Goal: Information Seeking & Learning: Learn about a topic

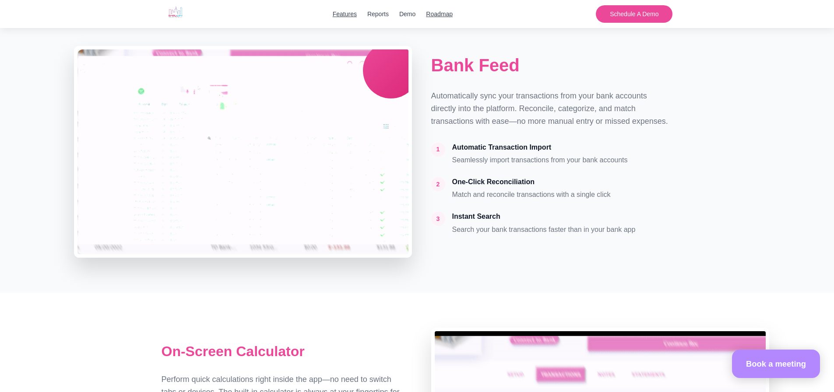
scroll to position [2145, 0]
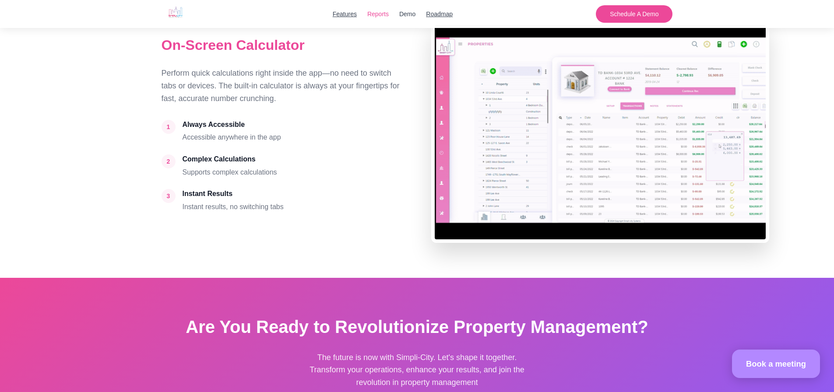
click at [377, 15] on button "Reports" at bounding box center [377, 14] width 21 height 10
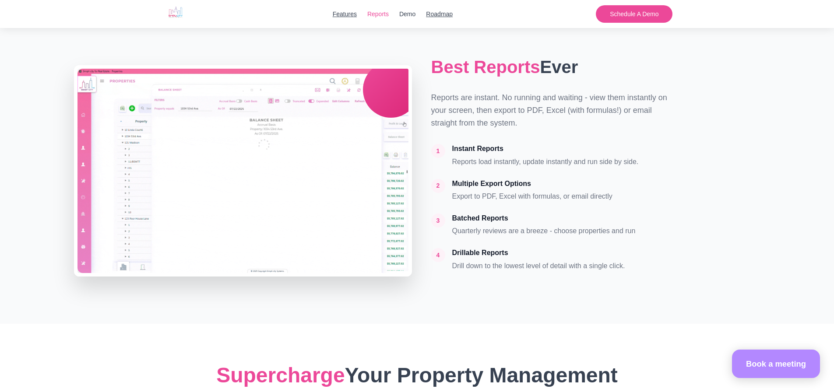
scroll to position [1104, 0]
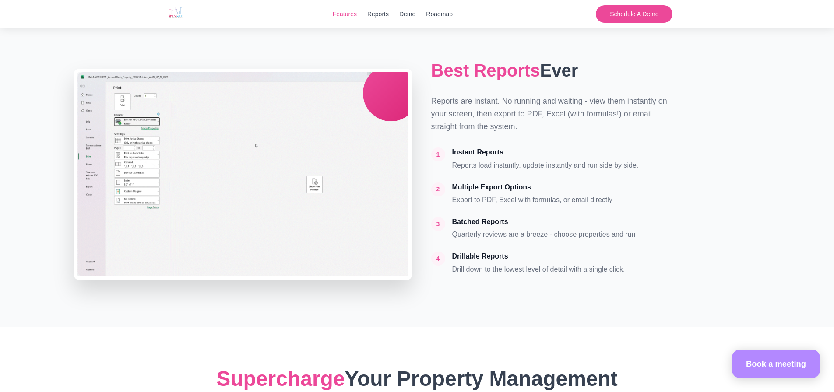
click at [345, 13] on link "Features" at bounding box center [345, 14] width 24 height 10
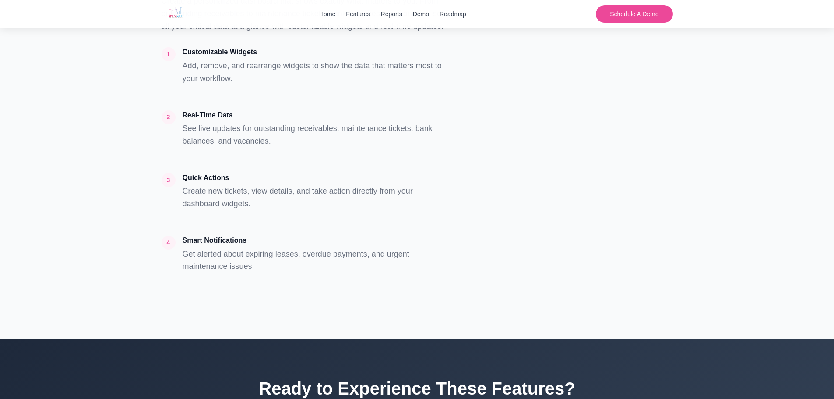
scroll to position [7925, 0]
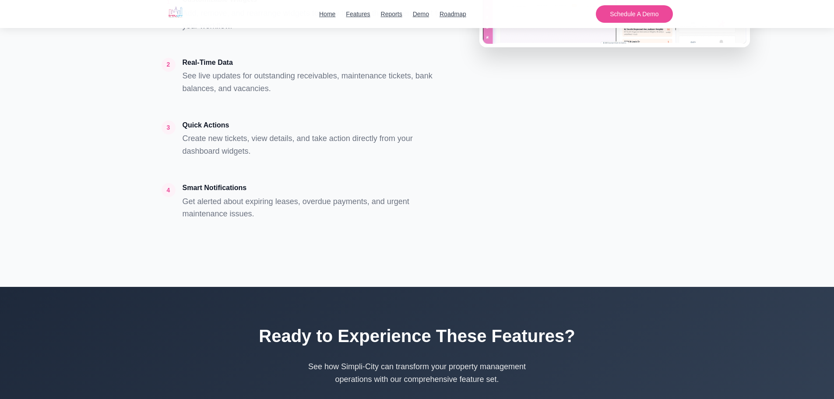
click at [797, 110] on section "Create Your Own Personalized Dashboard Design a dashboard that works for you wi…" at bounding box center [417, 35] width 834 height 504
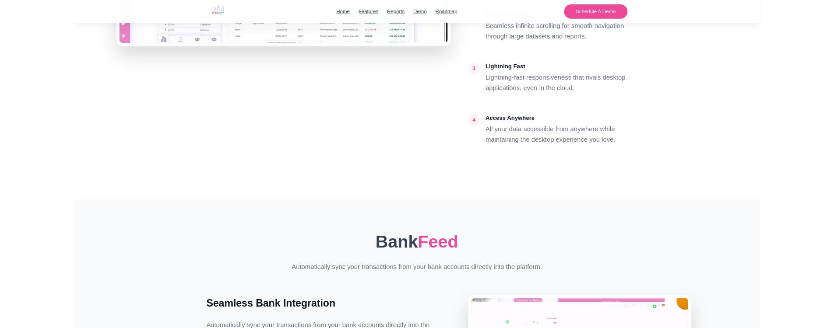
scroll to position [5823, 0]
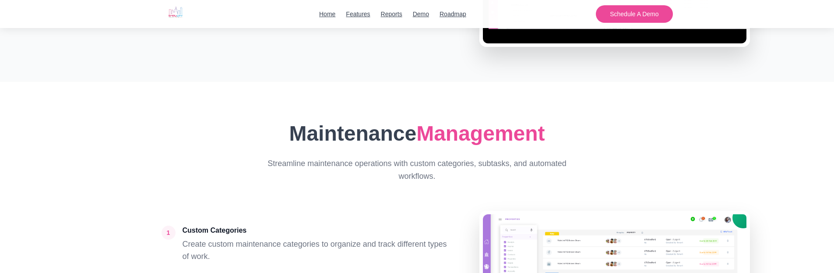
scroll to position [1700, 0]
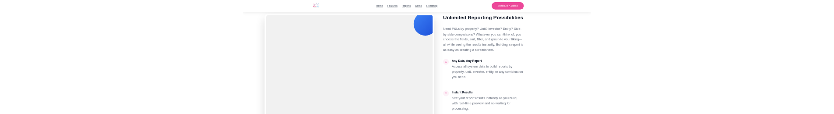
scroll to position [949, 0]
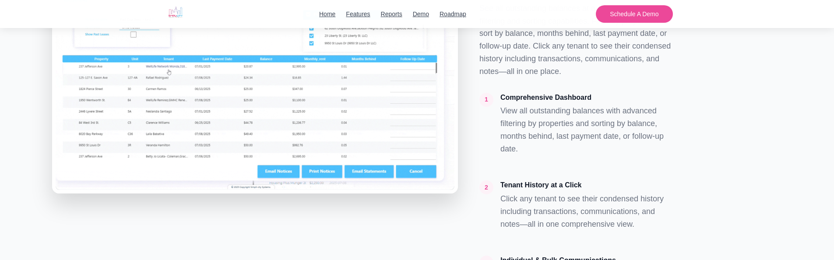
scroll to position [2044, 0]
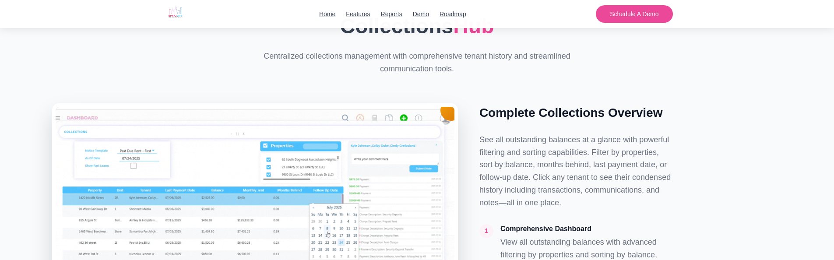
click at [201, 3] on div "Home Features Reports Demo Roadmap Schedule A Demo" at bounding box center [417, 14] width 511 height 28
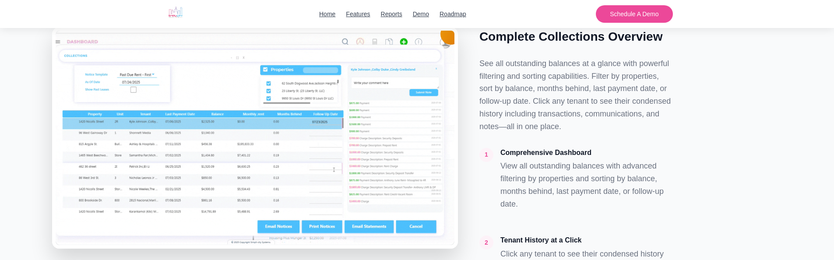
scroll to position [2000, 0]
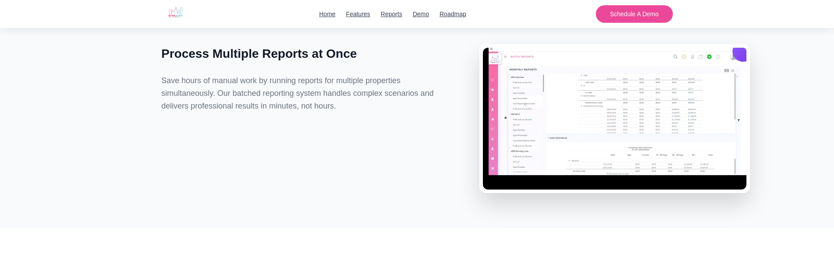
scroll to position [1431, 0]
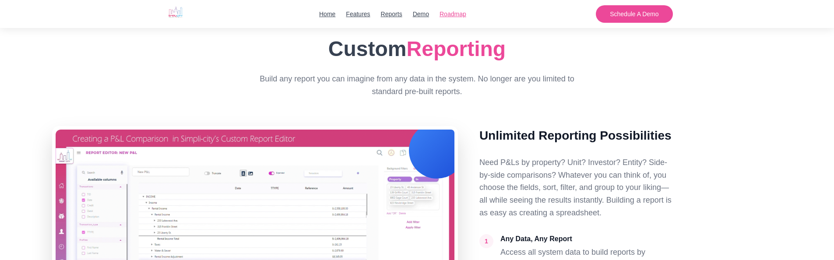
scroll to position [730, 0]
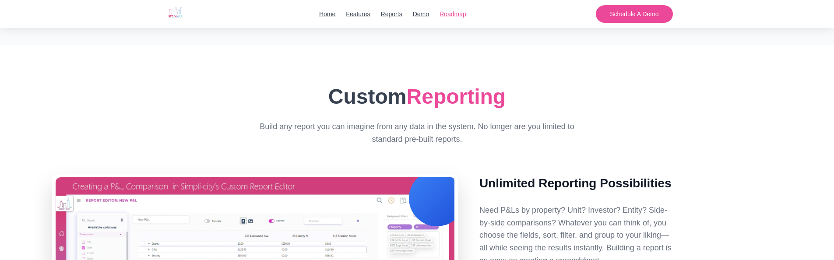
click at [456, 15] on link "Roadmap" at bounding box center [453, 14] width 27 height 10
